Goal: Information Seeking & Learning: Find specific fact

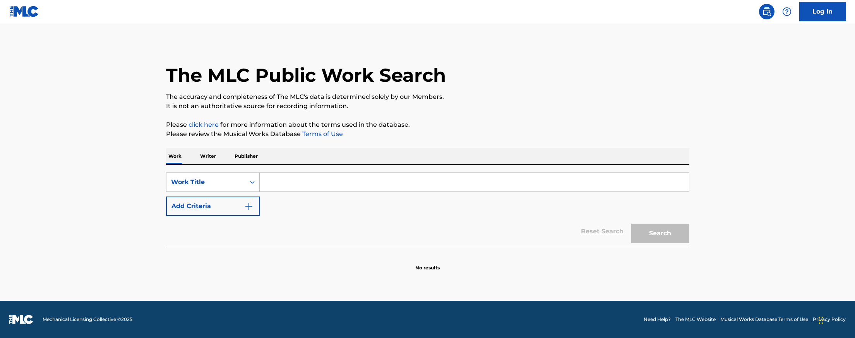
click at [280, 184] on input "Search Form" at bounding box center [474, 182] width 429 height 19
paste input "I DON'T DRINK LIKE I USED TO"
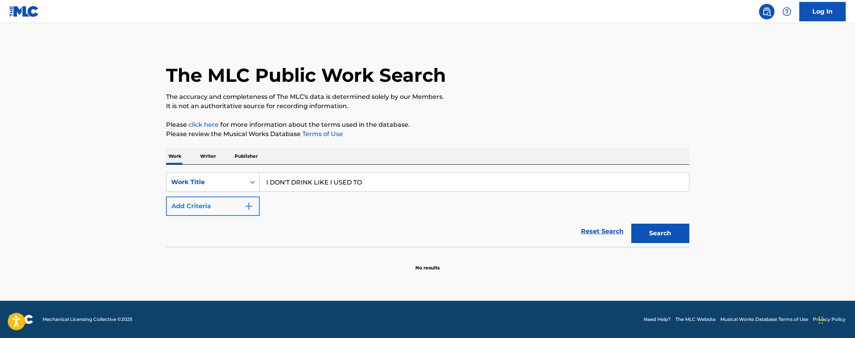
type input "I DON'T DRINK LIKE I USED TO"
click at [214, 206] on button "Add Criteria" at bounding box center [213, 205] width 94 height 19
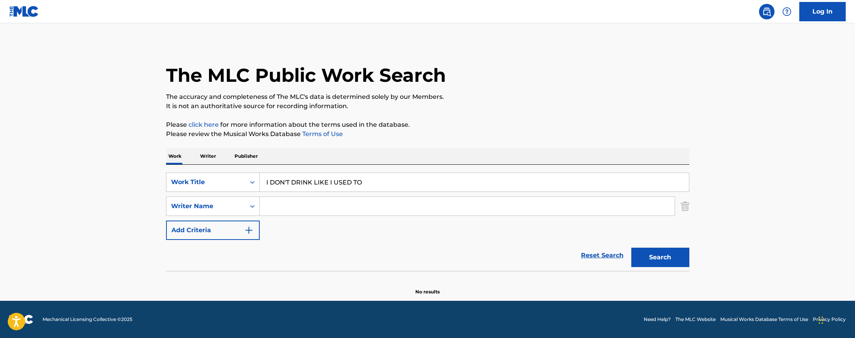
click at [301, 204] on input "Search Form" at bounding box center [467, 206] width 415 height 19
type input "HOOD"
click at [632, 247] on button "Search" at bounding box center [661, 256] width 58 height 19
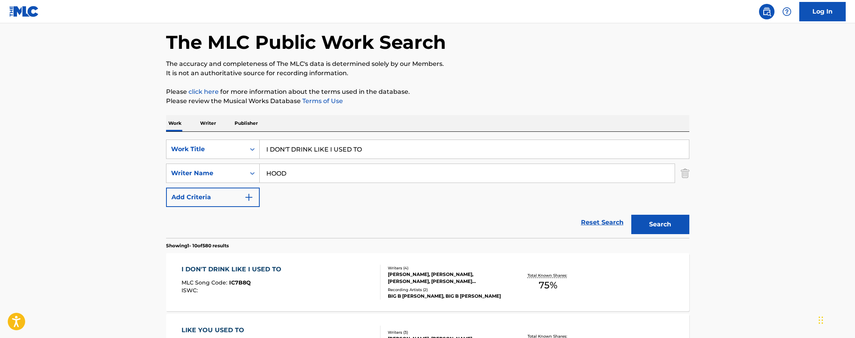
scroll to position [77, 0]
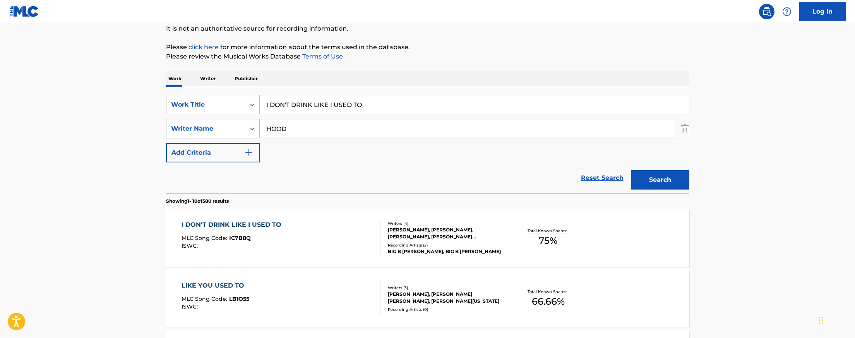
click at [493, 242] on div "Recording Artists ( 2 )" at bounding box center [446, 245] width 117 height 6
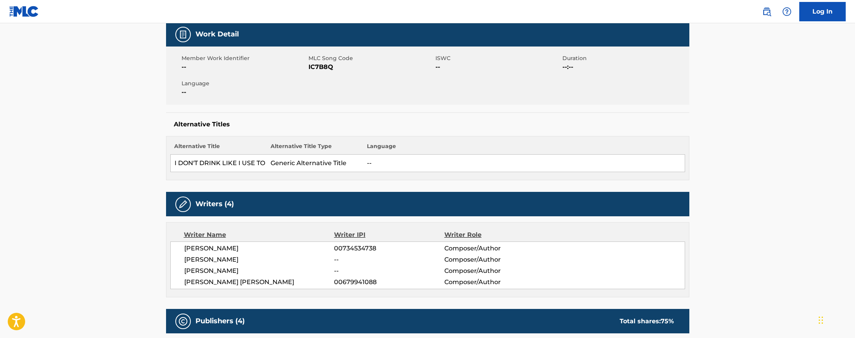
scroll to position [39, 0]
